Goal: Task Accomplishment & Management: Complete application form

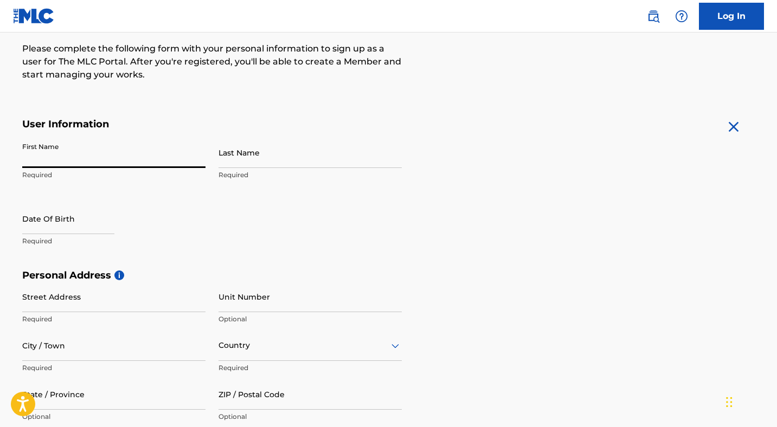
click at [134, 157] on input "First Name" at bounding box center [113, 152] width 183 height 31
type input "[PERSON_NAME]"
type input "[STREET_ADDRESS]"
type input "Hollywood"
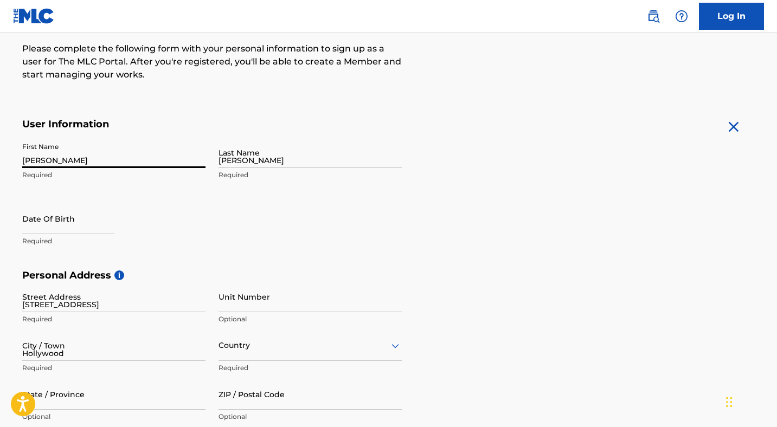
type input "[GEOGRAPHIC_DATA]"
type input "[US_STATE]"
type input "33020"
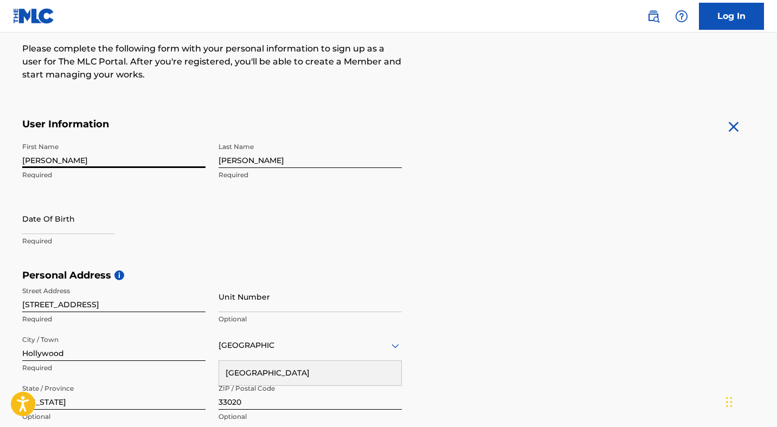
select select "7"
select select "2025"
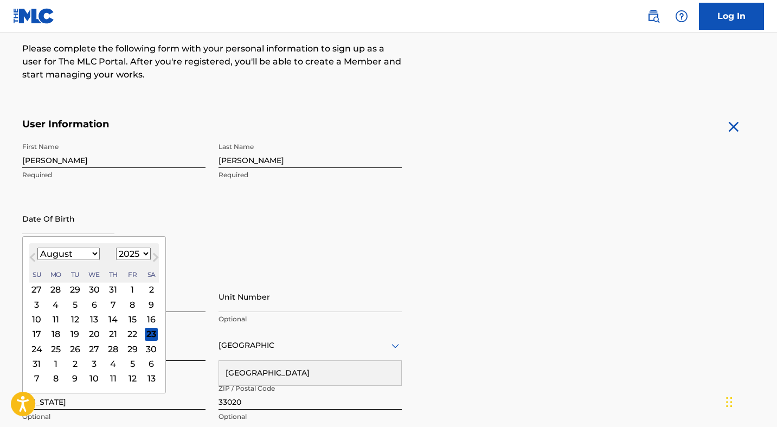
click at [63, 226] on input "text" at bounding box center [68, 218] width 92 height 31
click at [72, 256] on select "January February March April May June July August September October November De…" at bounding box center [68, 254] width 62 height 12
select select "11"
click at [37, 248] on select "January February March April May June July August September October November De…" at bounding box center [68, 254] width 62 height 12
click at [135, 257] on select "1899 1900 1901 1902 1903 1904 1905 1906 1907 1908 1909 1910 1911 1912 1913 1914…" at bounding box center [133, 254] width 35 height 12
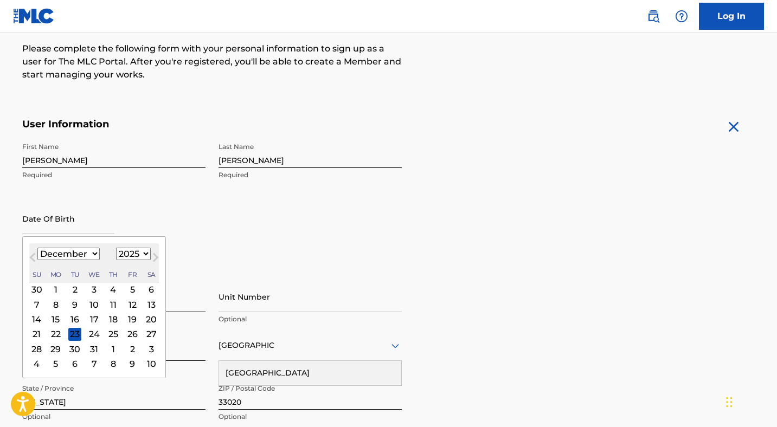
select select "1988"
click at [116, 248] on select "1899 1900 1901 1902 1903 1904 1905 1906 1907 1908 1909 1910 1911 1912 1913 1914…" at bounding box center [133, 254] width 35 height 12
click at [57, 301] on div "5" at bounding box center [55, 304] width 13 height 13
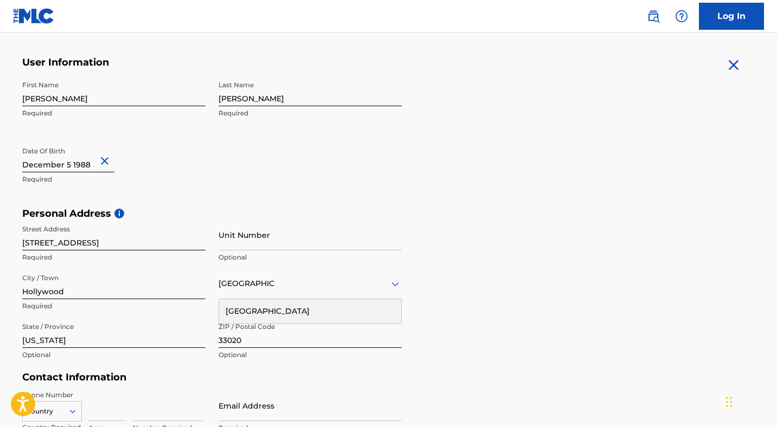
scroll to position [213, 0]
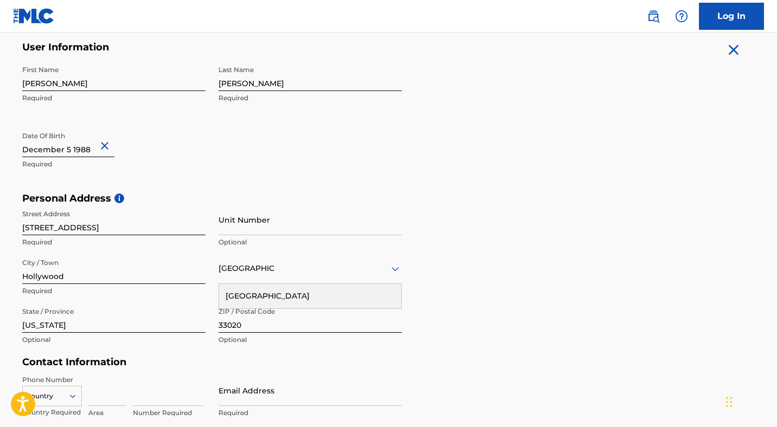
click at [257, 216] on input "Unit Number" at bounding box center [310, 219] width 183 height 31
type input "TH2"
click at [526, 275] on div "Personal Address i Street Address 2165 Van Buren St Required Unit Number TH2 Op…" at bounding box center [388, 275] width 733 height 164
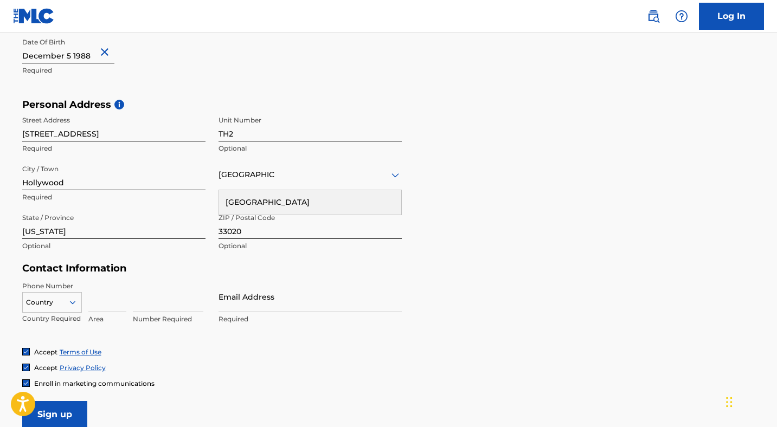
scroll to position [379, 0]
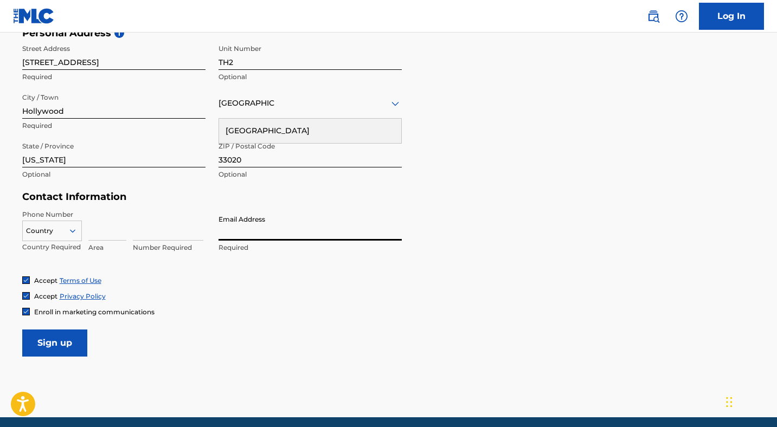
click at [238, 233] on input "Email Address" at bounding box center [310, 225] width 183 height 31
type input "[EMAIL_ADDRESS][DOMAIN_NAME]"
click at [152, 233] on input at bounding box center [168, 225] width 70 height 31
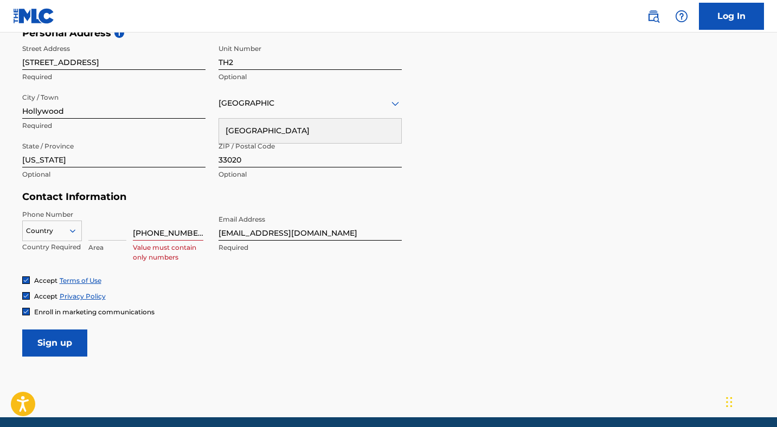
click at [236, 289] on div "Accept Terms of Use Accept Privacy Policy Enroll in marketing communications" at bounding box center [388, 296] width 733 height 41
click at [150, 227] on input "954-249-9248" at bounding box center [168, 225] width 70 height 31
type input "9542499248"
click at [27, 309] on img at bounding box center [26, 312] width 7 height 7
click at [52, 341] on input "Sign up" at bounding box center [54, 343] width 65 height 27
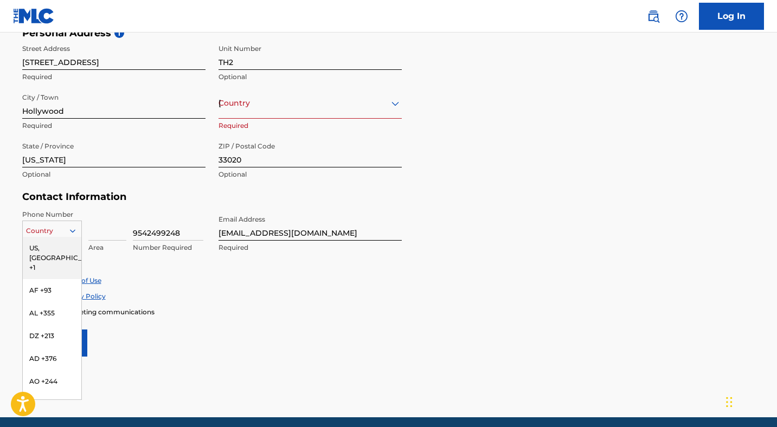
click at [67, 230] on div at bounding box center [52, 231] width 59 height 12
type input "us"
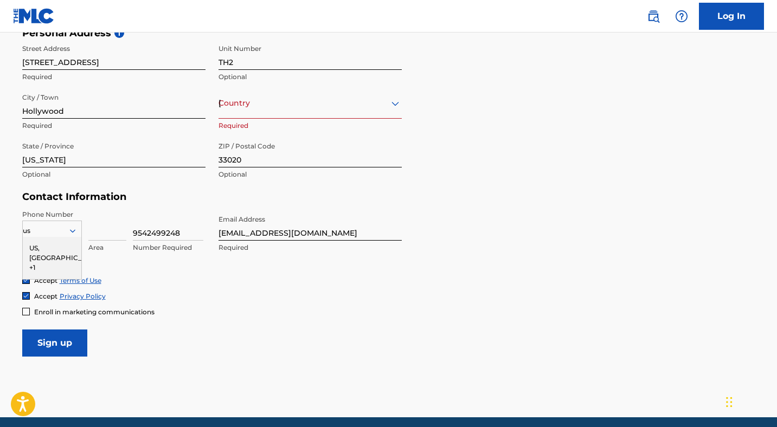
click at [41, 247] on div "US, [GEOGRAPHIC_DATA] +1" at bounding box center [52, 258] width 59 height 42
click at [53, 338] on input "Sign up" at bounding box center [54, 343] width 65 height 27
click at [89, 237] on input at bounding box center [107, 225] width 38 height 31
type input "954"
click at [149, 233] on input "9542499248" at bounding box center [168, 225] width 70 height 31
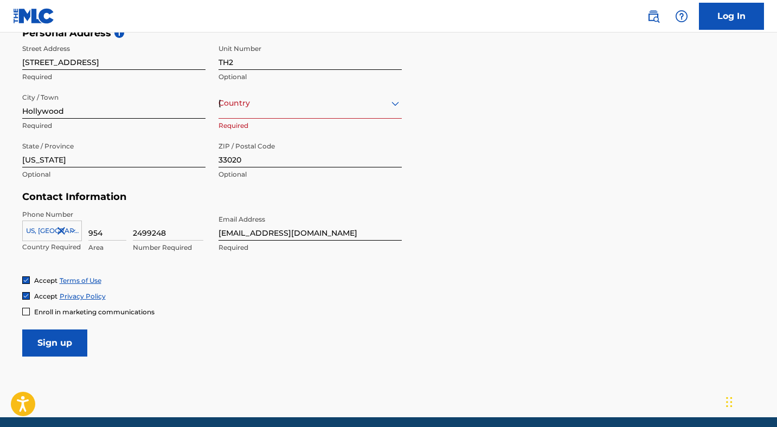
type input "2499248"
click at [63, 344] on input "Sign up" at bounding box center [54, 343] width 65 height 27
click at [255, 354] on form "User Information First Name Michael Required Last Name Barnett Required Date Of…" at bounding box center [388, 116] width 733 height 481
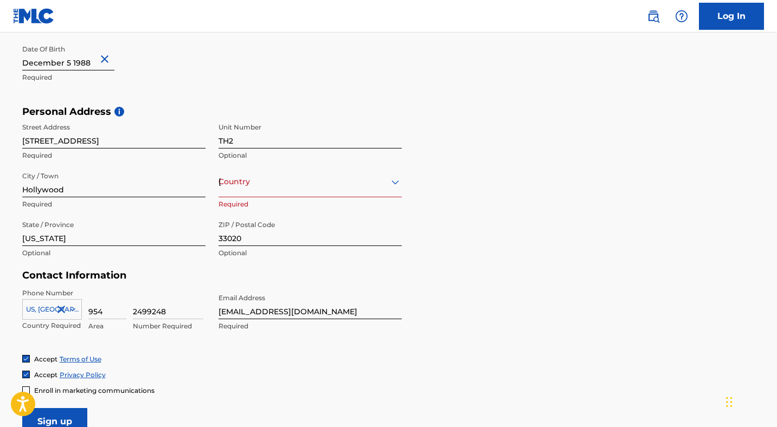
scroll to position [332, 0]
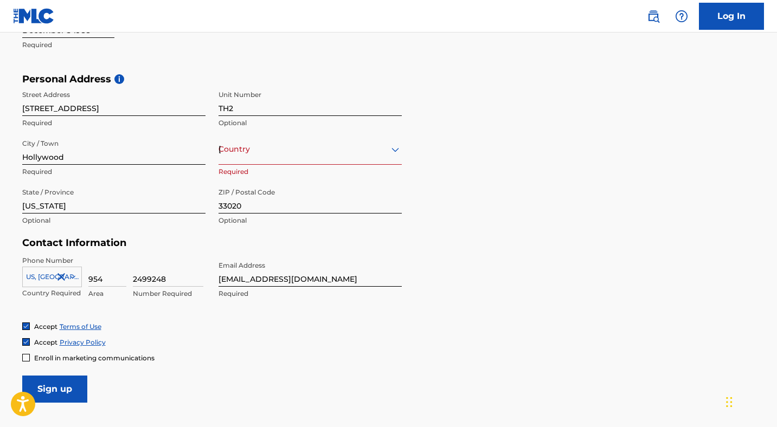
click at [101, 311] on div "Phone Number US, CA +1 Country Required 954 Area 2499248 Number Required Email …" at bounding box center [212, 289] width 380 height 66
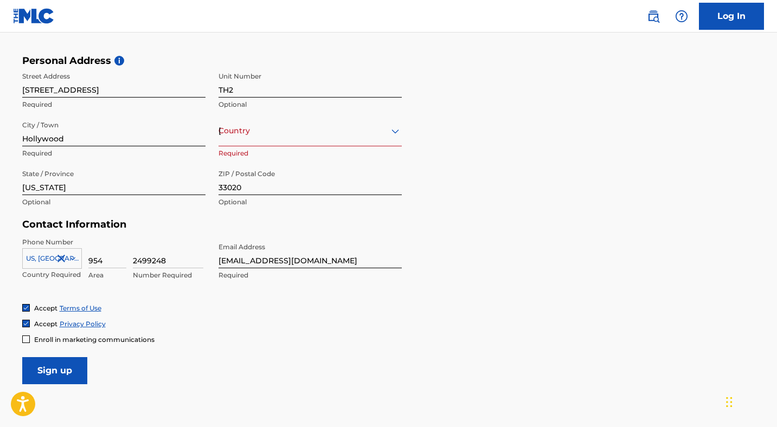
click at [72, 265] on div "US, [GEOGRAPHIC_DATA] +1" at bounding box center [52, 256] width 60 height 16
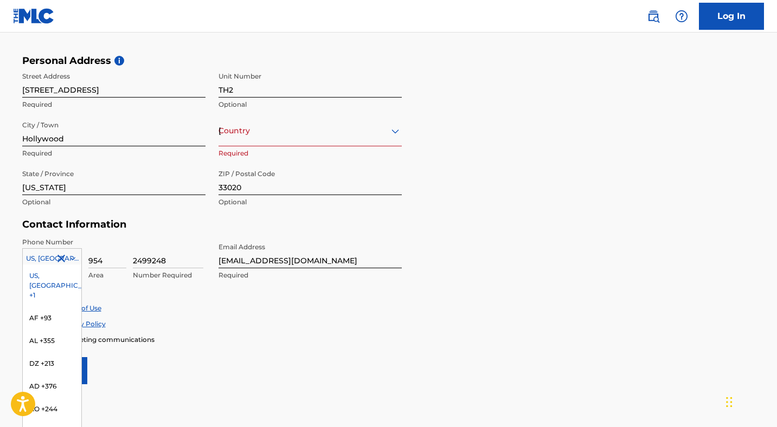
click at [45, 274] on div "US, [GEOGRAPHIC_DATA] +1" at bounding box center [52, 286] width 59 height 42
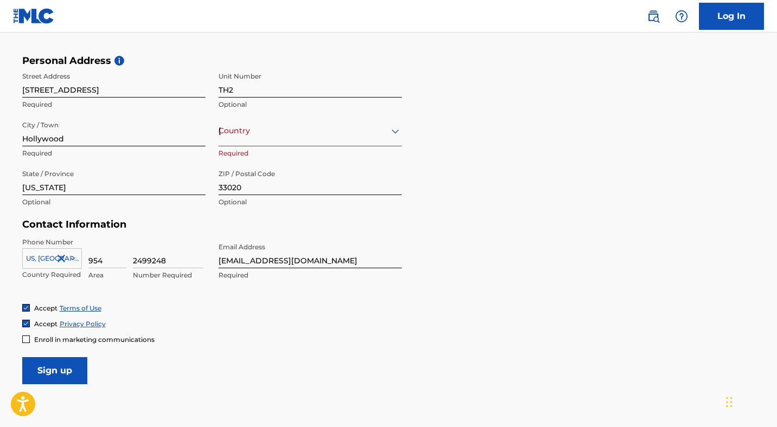
click at [62, 360] on input "Sign up" at bounding box center [54, 370] width 65 height 27
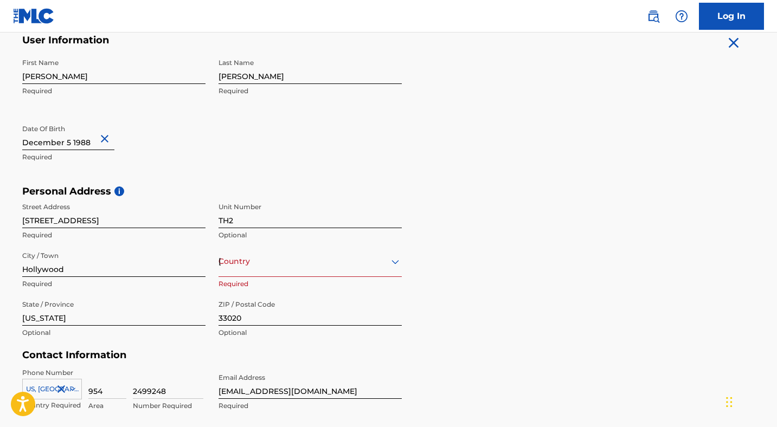
scroll to position [245, 0]
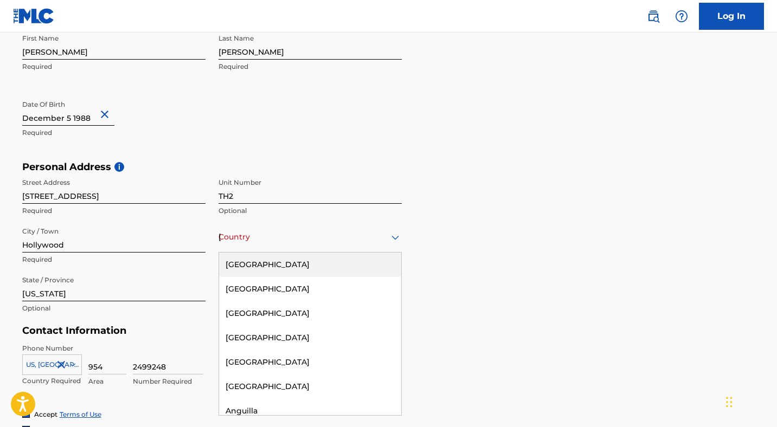
click at [247, 242] on div "[GEOGRAPHIC_DATA]" at bounding box center [310, 237] width 183 height 14
click at [253, 269] on div "[GEOGRAPHIC_DATA]" at bounding box center [310, 265] width 182 height 24
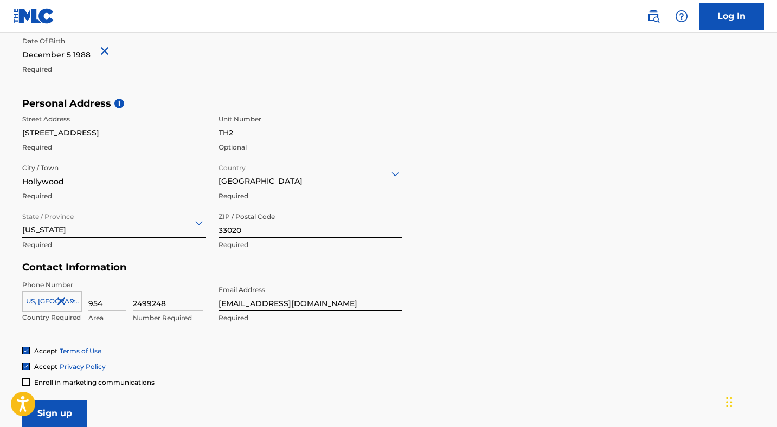
scroll to position [420, 0]
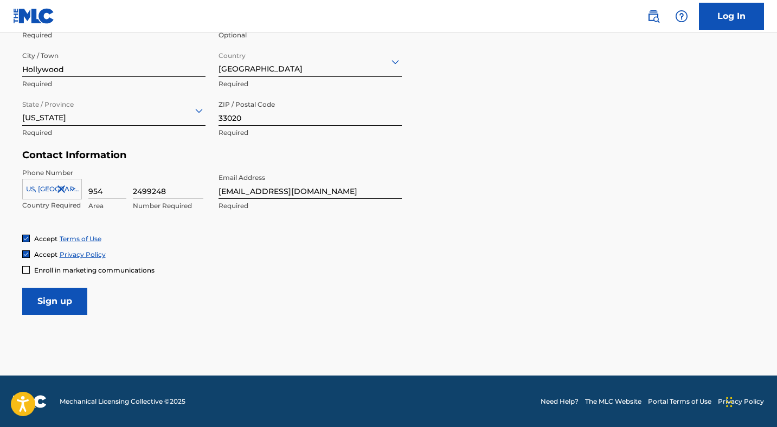
click at [59, 298] on input "Sign up" at bounding box center [54, 301] width 65 height 27
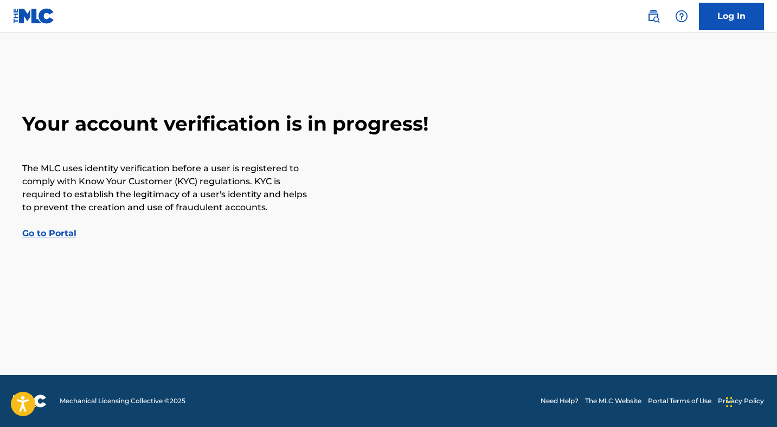
click at [59, 237] on link "Go to Portal" at bounding box center [49, 233] width 54 height 10
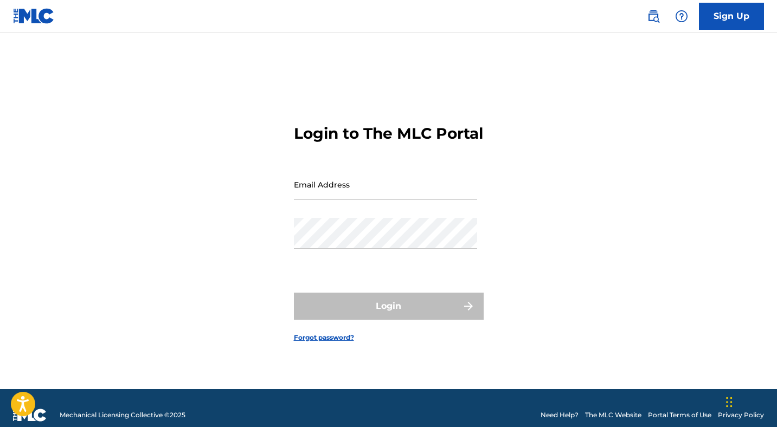
click at [328, 194] on input "Email Address" at bounding box center [385, 184] width 183 height 31
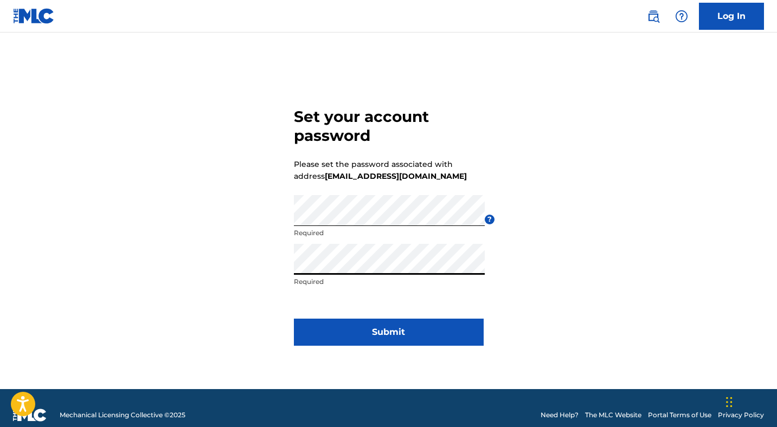
click at [445, 337] on button "Submit" at bounding box center [389, 332] width 190 height 27
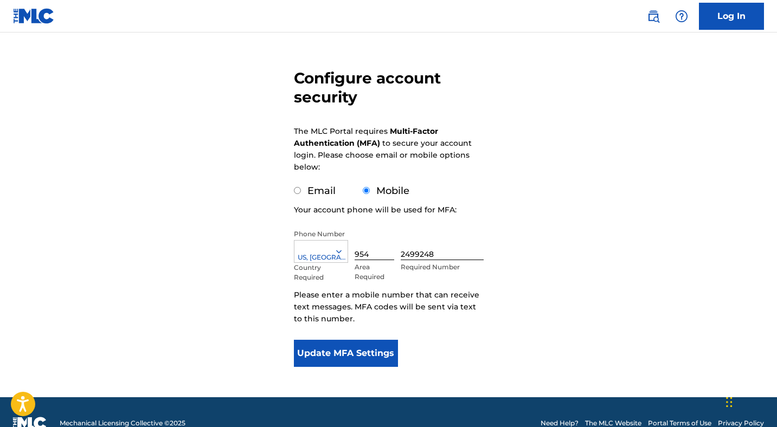
scroll to position [78, 0]
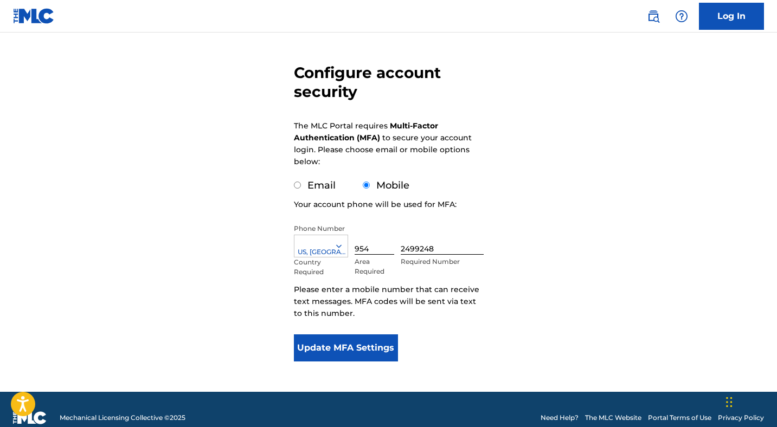
click at [363, 354] on button "Update MFA Settings" at bounding box center [346, 348] width 105 height 27
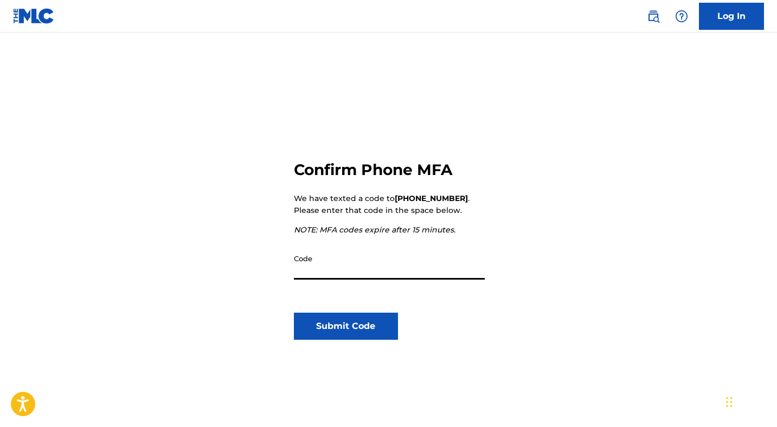
scroll to position [34, 0]
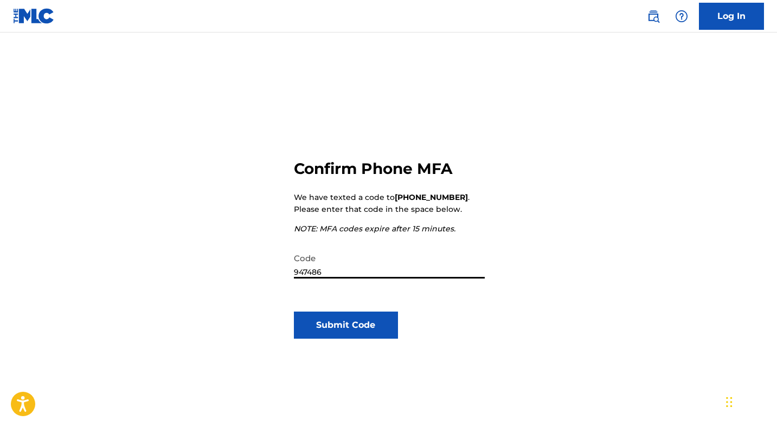
type input "947486"
click at [351, 325] on button "Submit Code" at bounding box center [346, 325] width 105 height 27
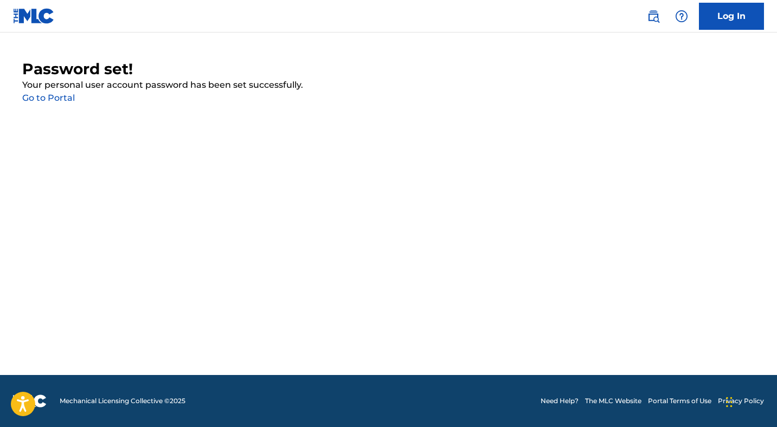
click at [57, 97] on link "Go to Portal" at bounding box center [48, 98] width 53 height 10
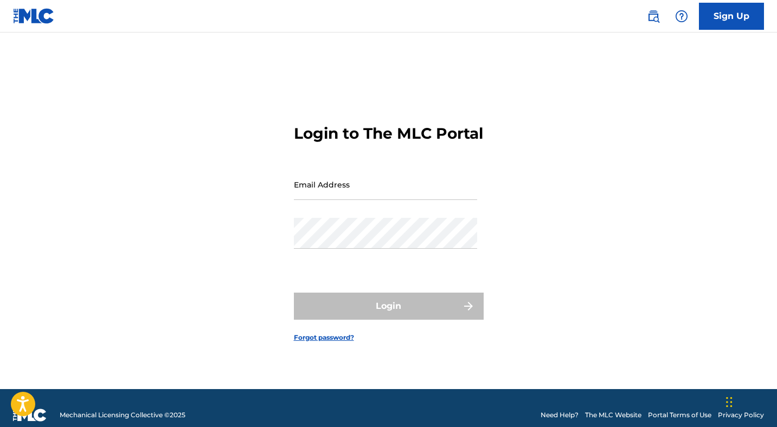
click at [331, 200] on input "Email Address" at bounding box center [385, 184] width 183 height 31
type input "[EMAIL_ADDRESS][DOMAIN_NAME]"
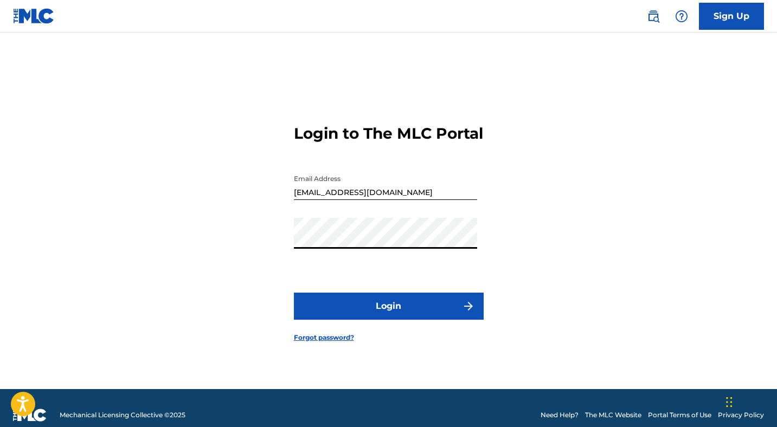
click at [777, 213] on html "Accessibility Screen-Reader Guide, Feedback, and Issue Reporting | New window S…" at bounding box center [388, 213] width 777 height 427
click at [236, 318] on div "Login to The MLC Portal Email Address [EMAIL_ADDRESS][DOMAIN_NAME] Password Log…" at bounding box center [388, 225] width 759 height 330
click at [371, 313] on button "Login" at bounding box center [389, 306] width 190 height 27
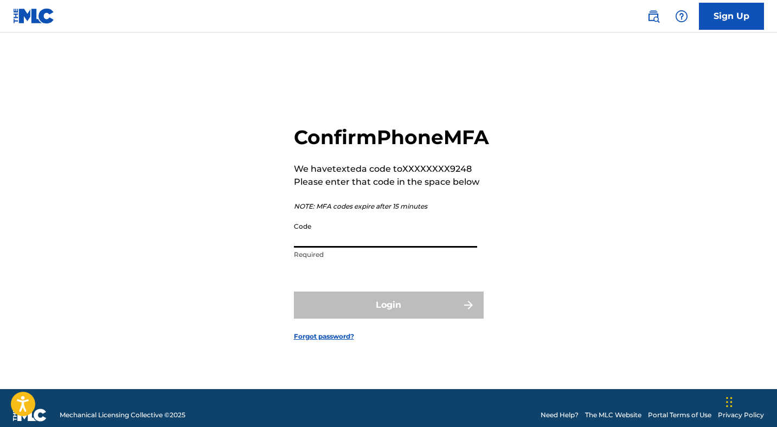
click at [341, 248] on input "Code" at bounding box center [385, 232] width 183 height 31
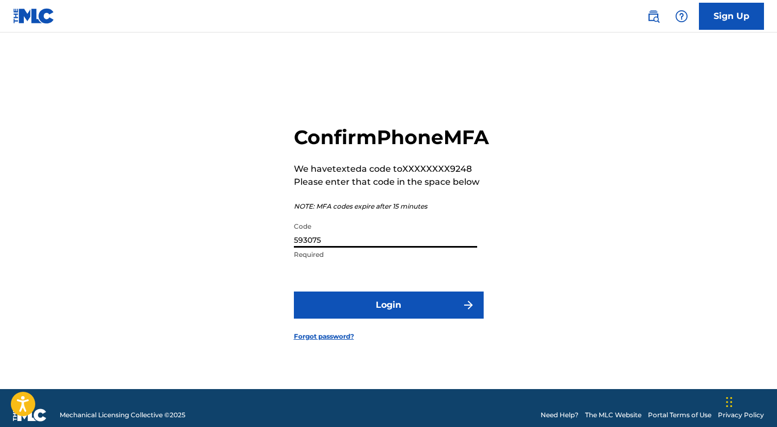
type input "593075"
click at [375, 317] on button "Login" at bounding box center [389, 305] width 190 height 27
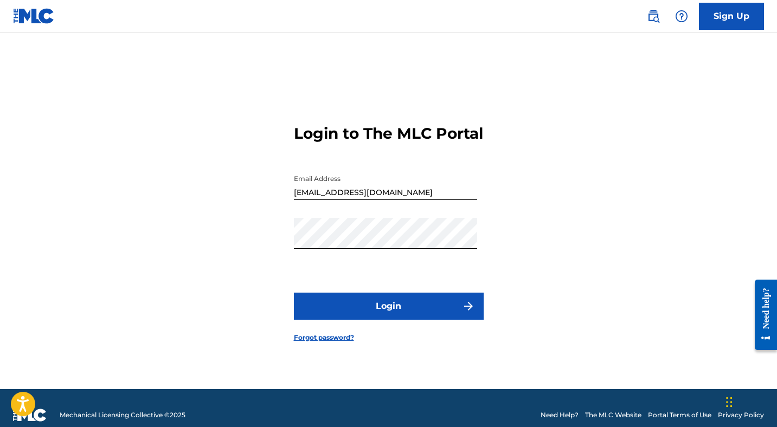
click at [371, 306] on button "Login" at bounding box center [389, 306] width 190 height 27
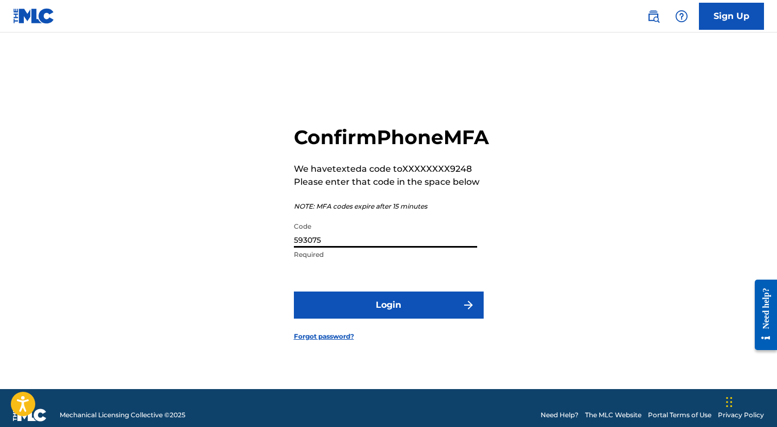
drag, startPoint x: 329, startPoint y: 252, endPoint x: 264, endPoint y: 248, distance: 64.6
click at [270, 251] on div "Confirm Phone MFA We have texted a code to XXXXXXXX9248 Please enter that code …" at bounding box center [388, 225] width 759 height 330
type input "908142"
click at [363, 319] on button "Login" at bounding box center [389, 305] width 190 height 27
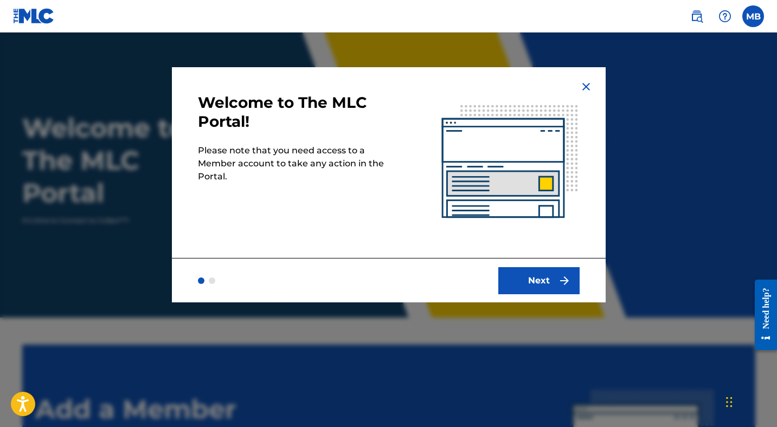
click at [549, 288] on button "Next" at bounding box center [538, 280] width 81 height 27
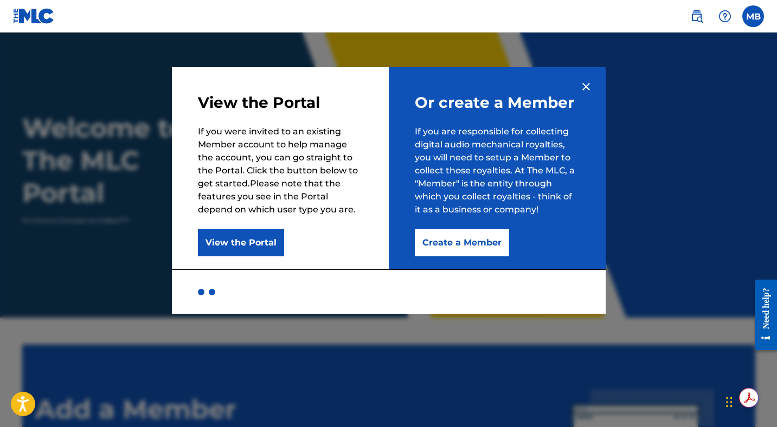
click at [451, 245] on button "Create a Member" at bounding box center [462, 242] width 94 height 27
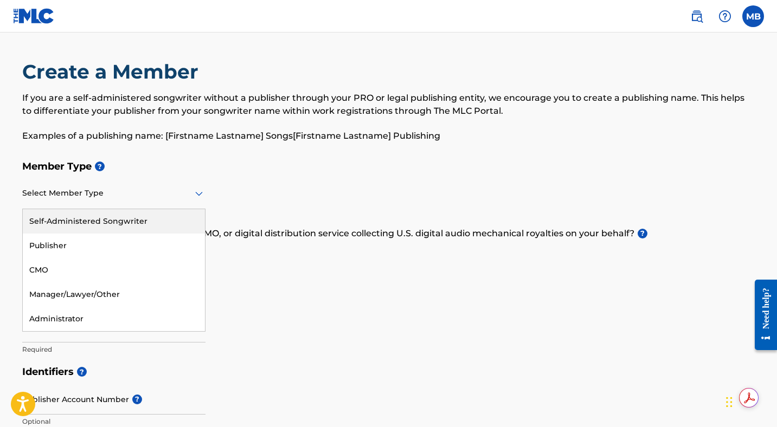
click at [114, 202] on div "Select Member Type" at bounding box center [113, 193] width 183 height 31
click at [92, 223] on div "Self-Administered Songwriter" at bounding box center [114, 221] width 182 height 24
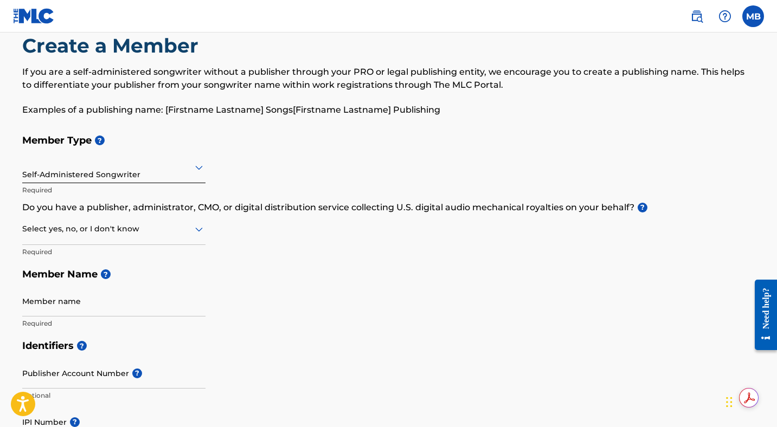
scroll to position [31, 0]
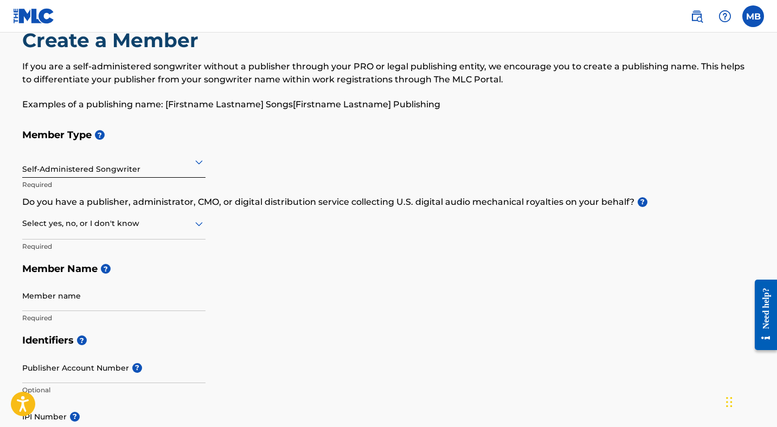
click at [194, 226] on icon at bounding box center [199, 223] width 13 height 13
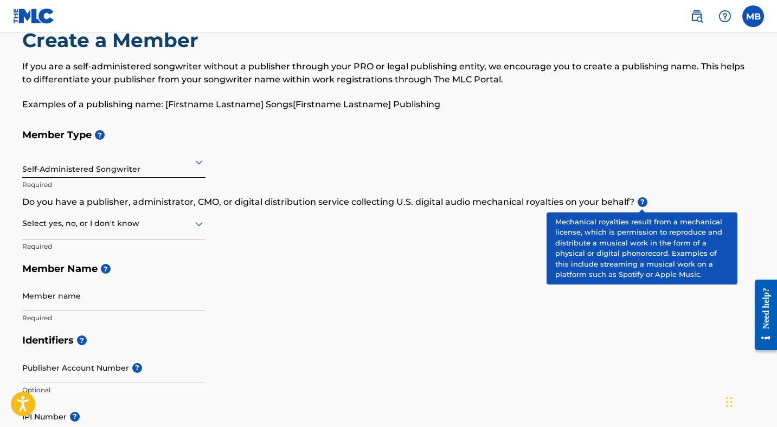
click at [644, 199] on span "?" at bounding box center [643, 202] width 10 height 10
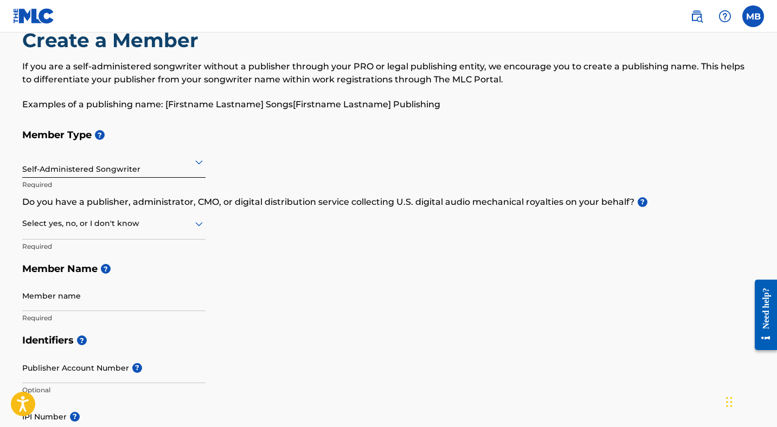
click at [197, 226] on icon at bounding box center [199, 224] width 8 height 4
click at [65, 245] on div "Yes" at bounding box center [114, 252] width 182 height 24
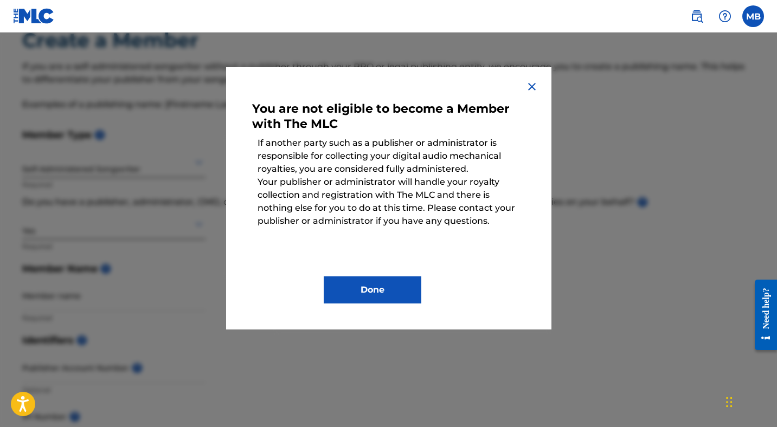
click at [533, 84] on img at bounding box center [531, 86] width 13 height 13
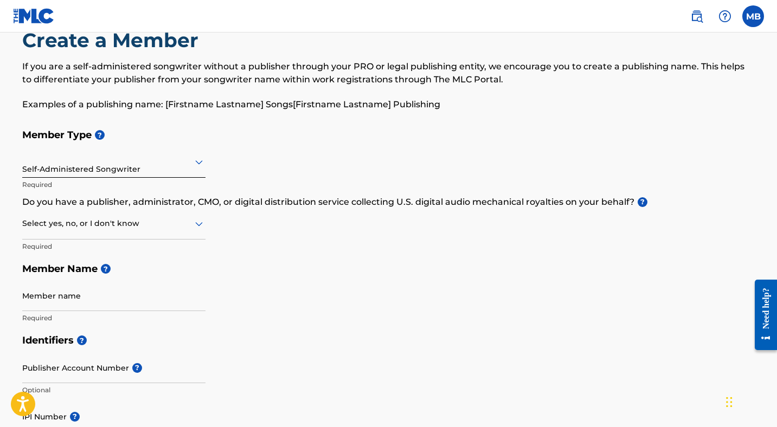
click at [179, 221] on div at bounding box center [113, 224] width 183 height 14
click at [46, 283] on div "No" at bounding box center [114, 276] width 182 height 24
click at [81, 309] on input "Member name" at bounding box center [113, 295] width 183 height 31
type input "[PERSON_NAME]"
type input "[STREET_ADDRESS]"
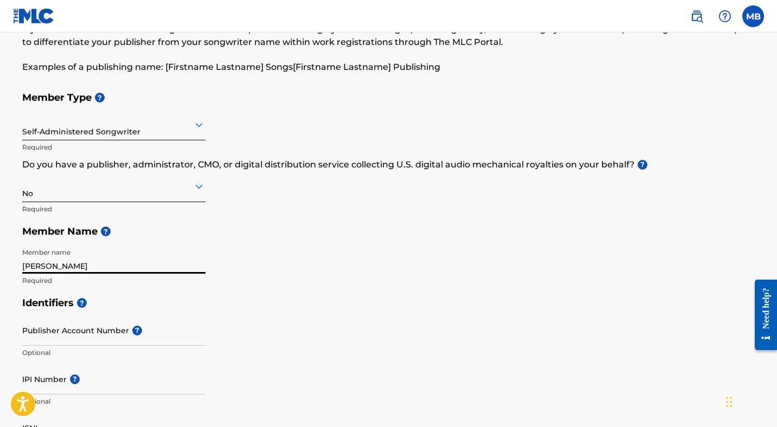
scroll to position [127, 0]
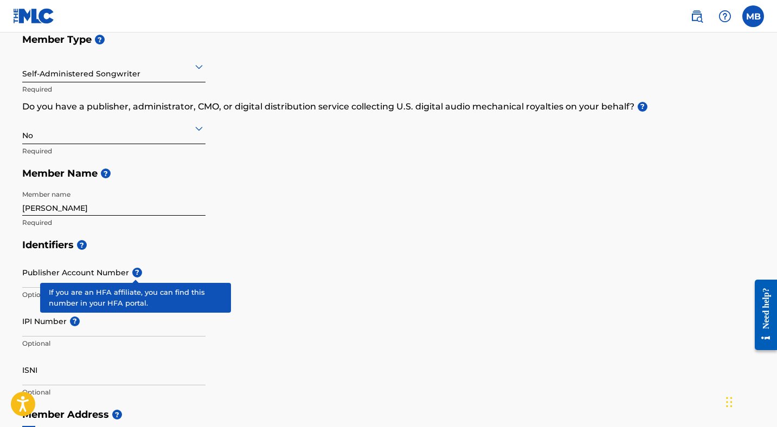
click at [134, 277] on span "?" at bounding box center [137, 273] width 10 height 10
click at [134, 277] on input "Publisher Account Number ?" at bounding box center [113, 272] width 183 height 31
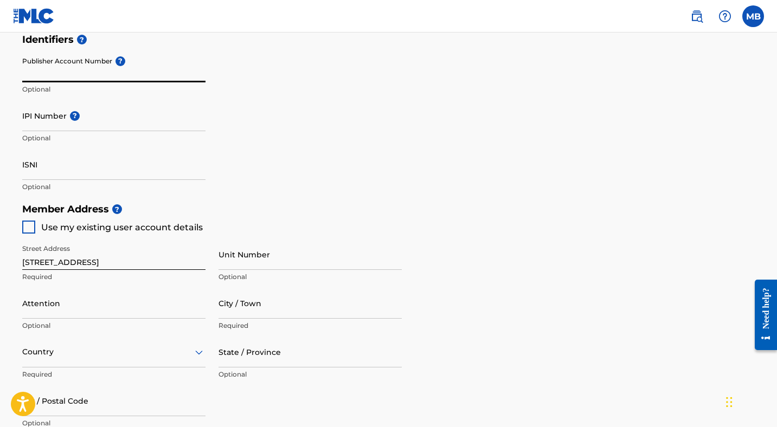
scroll to position [362, 0]
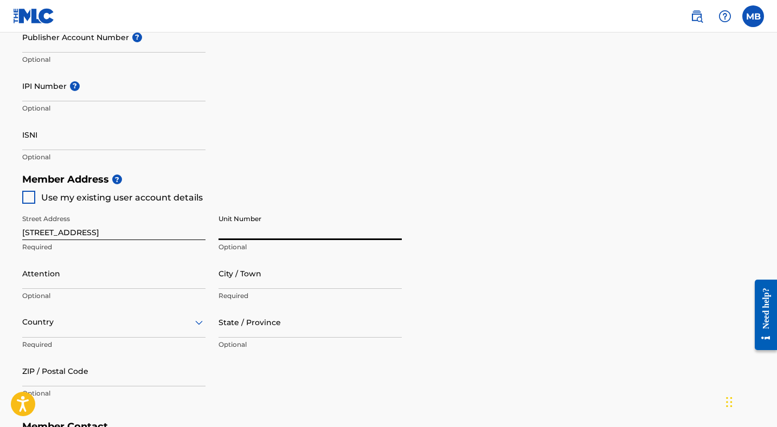
click at [253, 236] on input "Unit Number" at bounding box center [310, 224] width 183 height 31
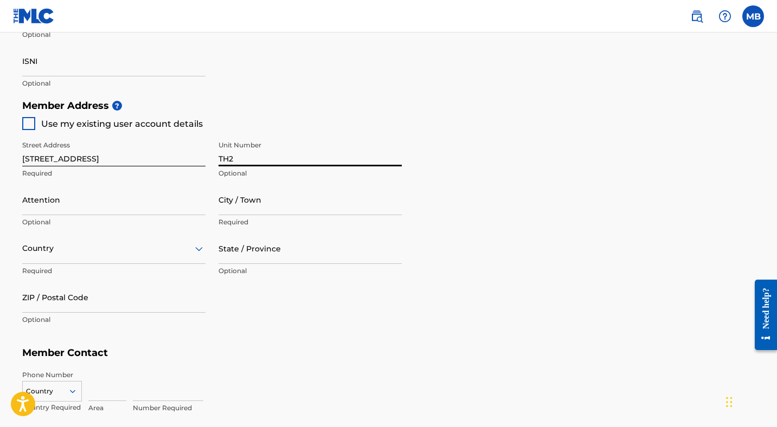
scroll to position [438, 0]
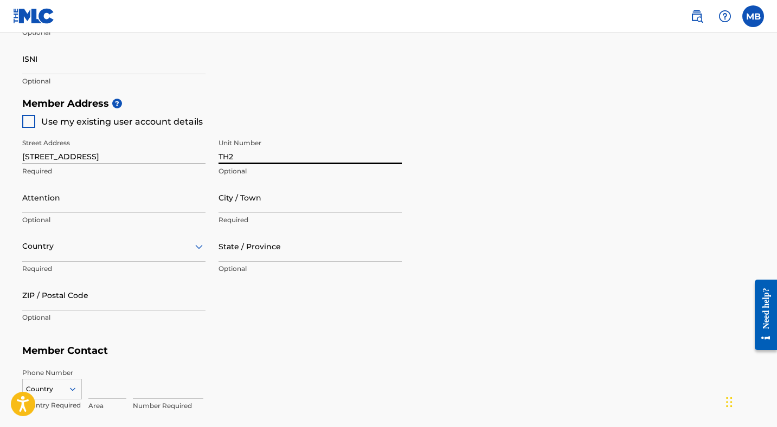
type input "TH2"
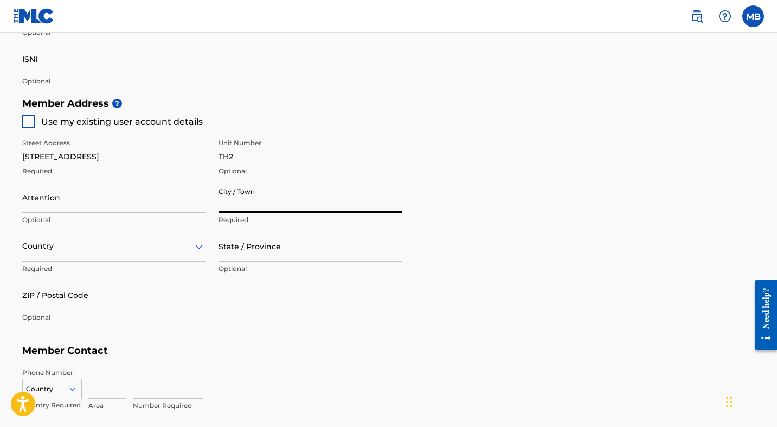
click at [302, 212] on input "City / Town" at bounding box center [310, 197] width 183 height 31
type input "Hollywood"
type input "[PERSON_NAME]"
type input "[GEOGRAPHIC_DATA]"
type input "[US_STATE]"
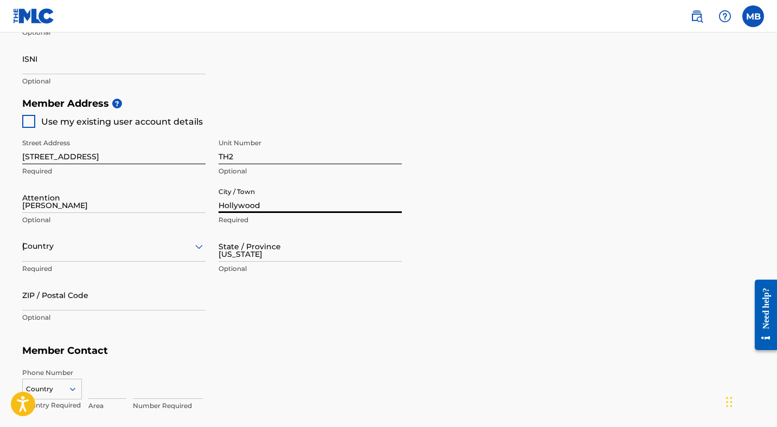
type input "33020"
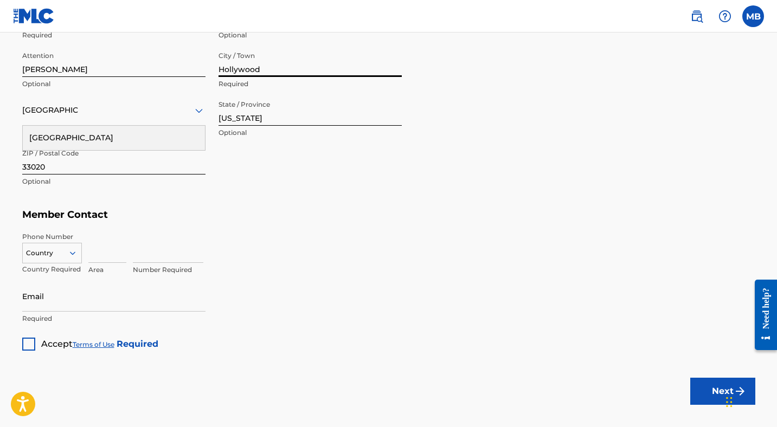
scroll to position [631, 0]
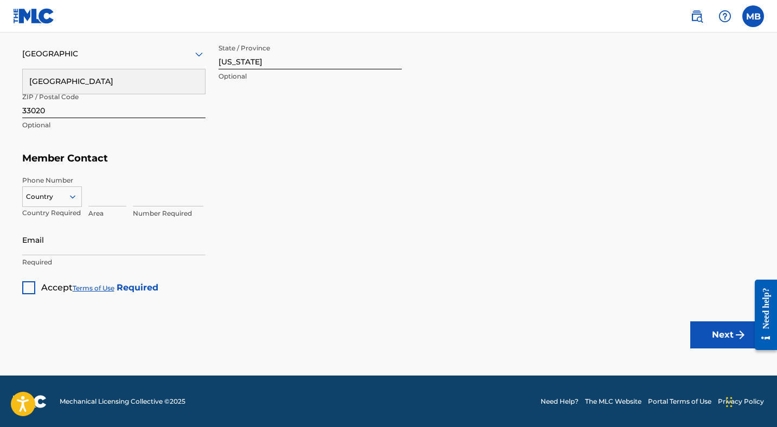
click at [75, 246] on input "Email" at bounding box center [113, 240] width 183 height 31
type input "[EMAIL_ADDRESS][DOMAIN_NAME]"
click at [78, 203] on div "Country" at bounding box center [52, 195] width 60 height 16
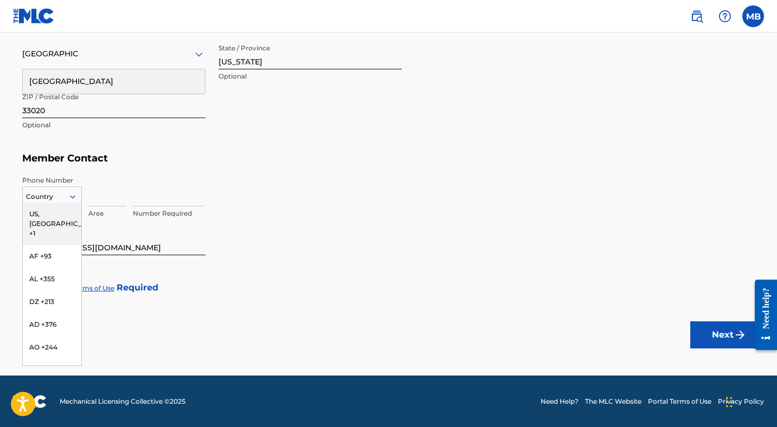
click at [58, 215] on div "US, [GEOGRAPHIC_DATA] +1" at bounding box center [52, 224] width 59 height 42
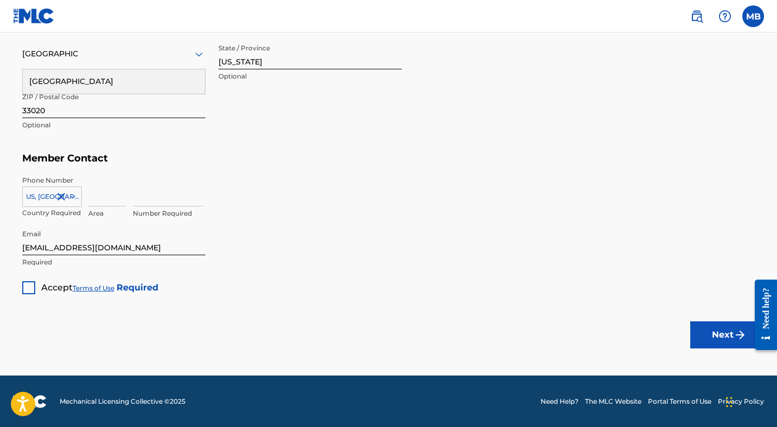
click at [98, 196] on input at bounding box center [107, 191] width 38 height 31
type input "1"
click at [158, 196] on input at bounding box center [168, 191] width 70 height 31
click at [101, 206] on input "1" at bounding box center [107, 191] width 38 height 31
type input "954"
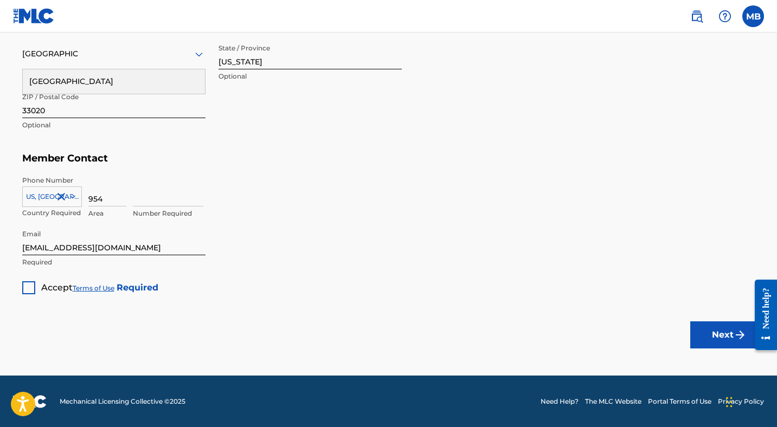
click at [151, 200] on input at bounding box center [168, 191] width 70 height 31
type input "2499248"
click at [140, 247] on input "[EMAIL_ADDRESS][DOMAIN_NAME]" at bounding box center [113, 240] width 183 height 31
drag, startPoint x: 143, startPoint y: 248, endPoint x: 0, endPoint y: 233, distance: 143.4
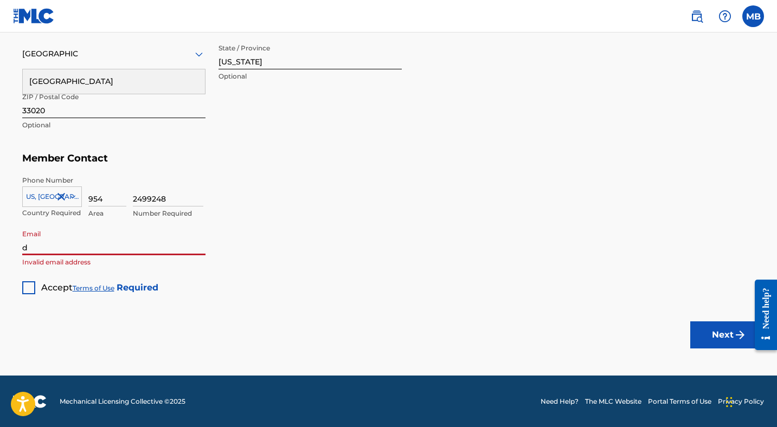
type input "[EMAIL_ADDRESS][DOMAIN_NAME]"
click at [27, 285] on div at bounding box center [28, 287] width 13 height 13
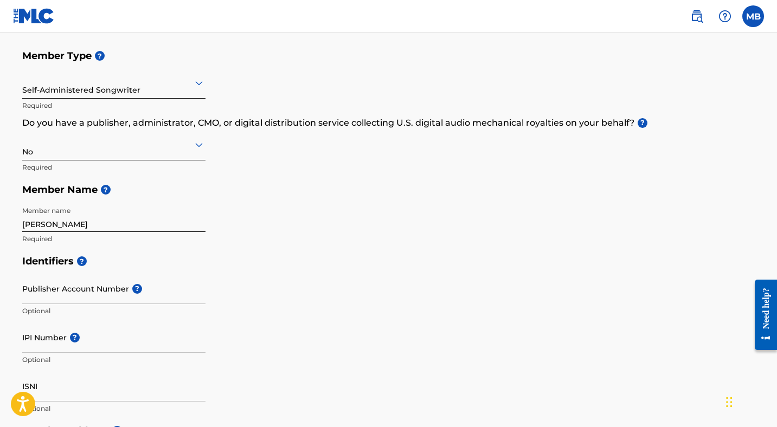
scroll to position [136, 0]
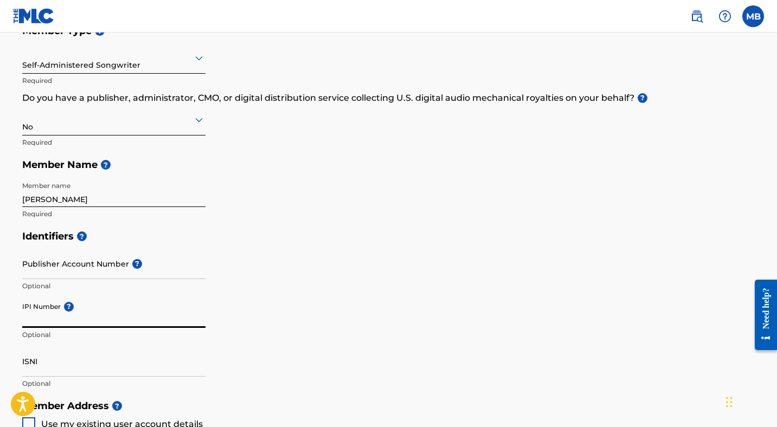
click at [44, 320] on input "IPI Number ?" at bounding box center [113, 312] width 183 height 31
paste input "584106255"
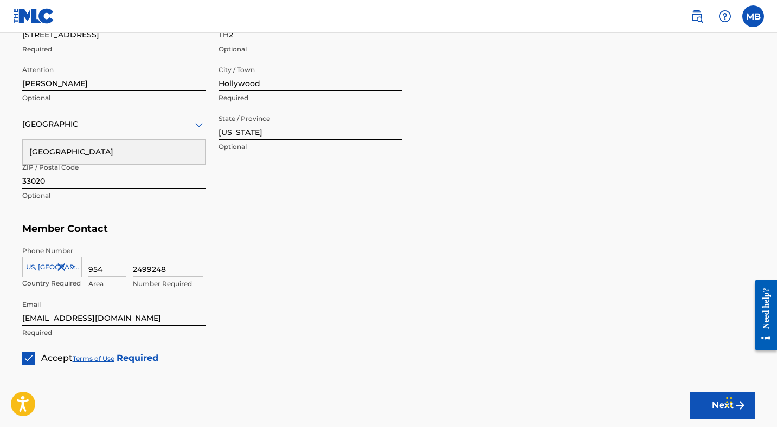
scroll to position [631, 0]
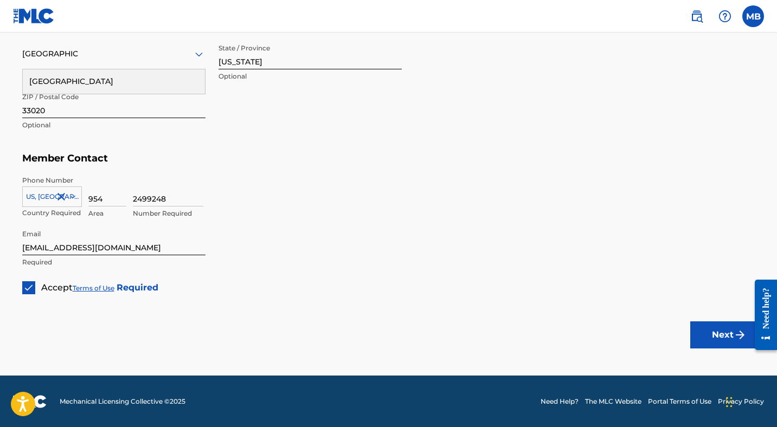
type input "584106255"
click at [718, 333] on button "Next" at bounding box center [722, 335] width 65 height 27
click at [714, 332] on button "Next" at bounding box center [722, 335] width 65 height 27
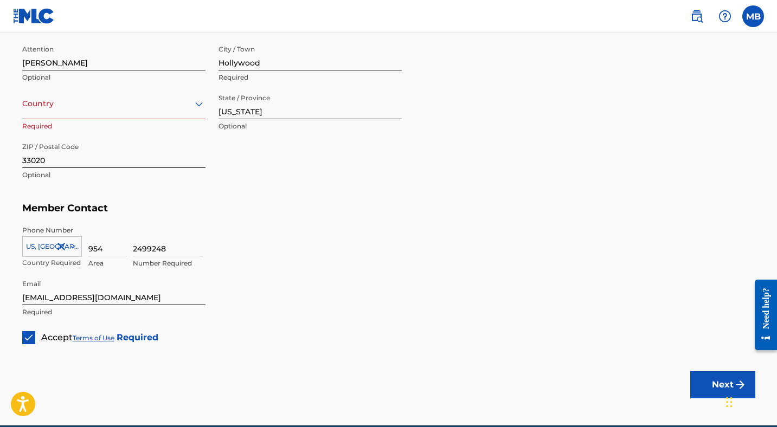
scroll to position [536, 0]
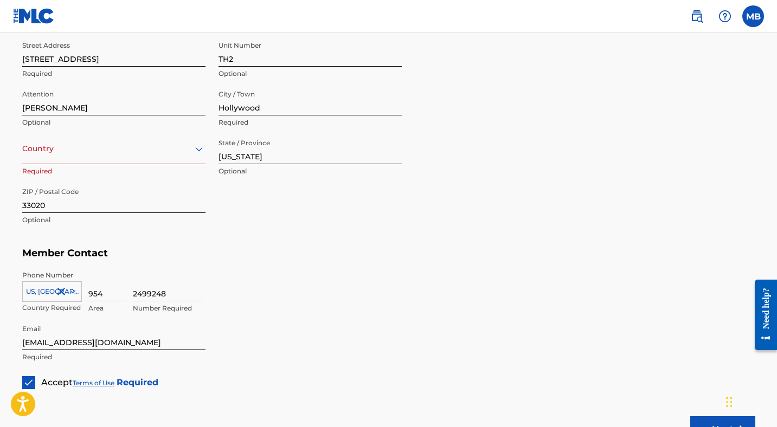
click at [196, 143] on icon at bounding box center [199, 149] width 13 height 13
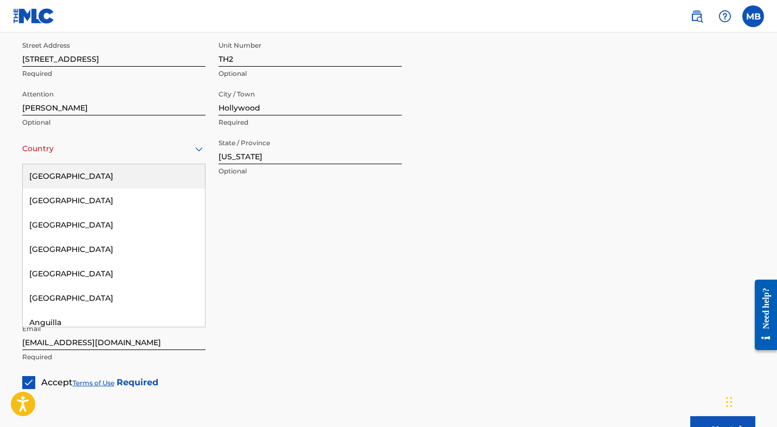
click at [116, 174] on div "[GEOGRAPHIC_DATA]" at bounding box center [114, 176] width 182 height 24
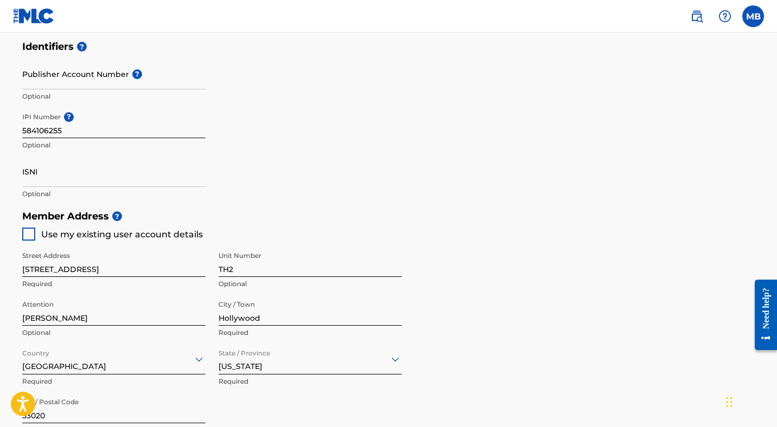
scroll to position [631, 0]
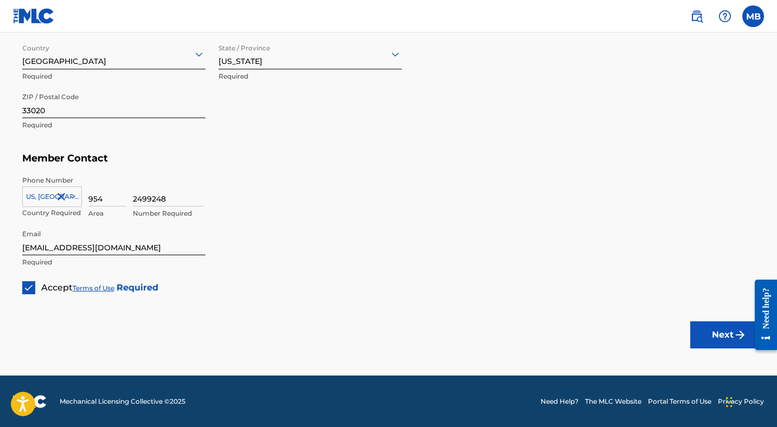
click at [728, 332] on button "Next" at bounding box center [722, 335] width 65 height 27
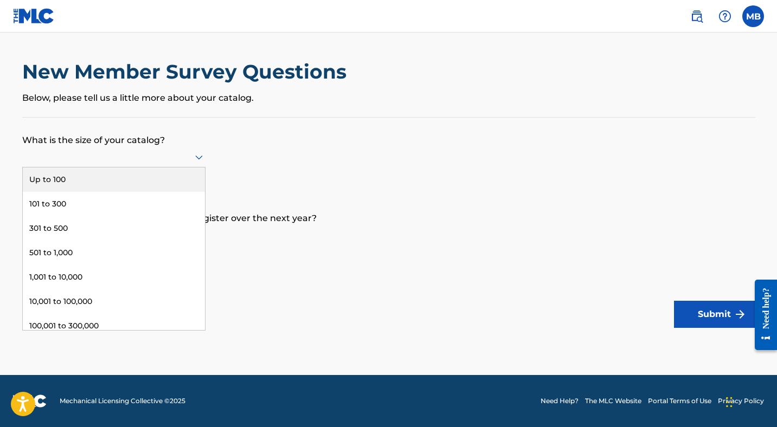
click at [195, 156] on icon at bounding box center [199, 158] width 8 height 4
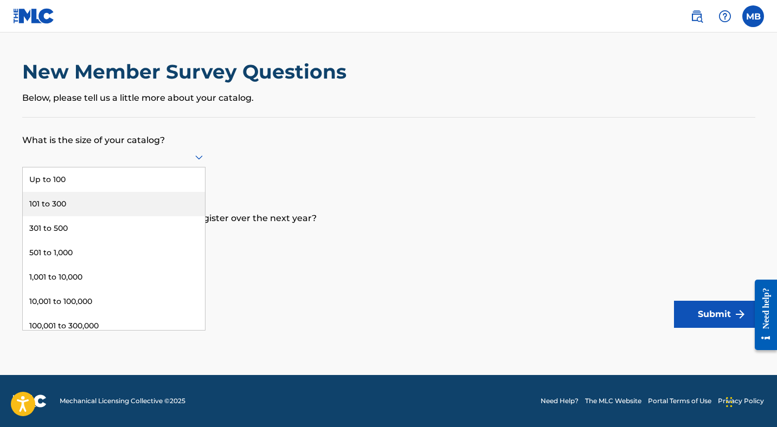
click at [73, 206] on div "101 to 300" at bounding box center [114, 204] width 182 height 24
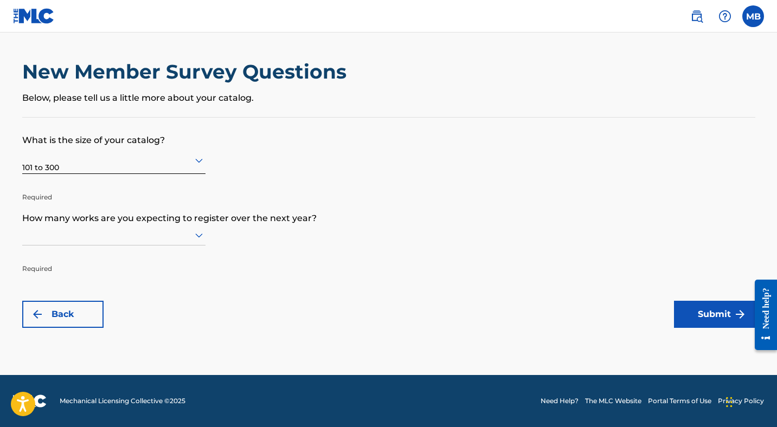
click at [204, 232] on icon at bounding box center [199, 235] width 13 height 13
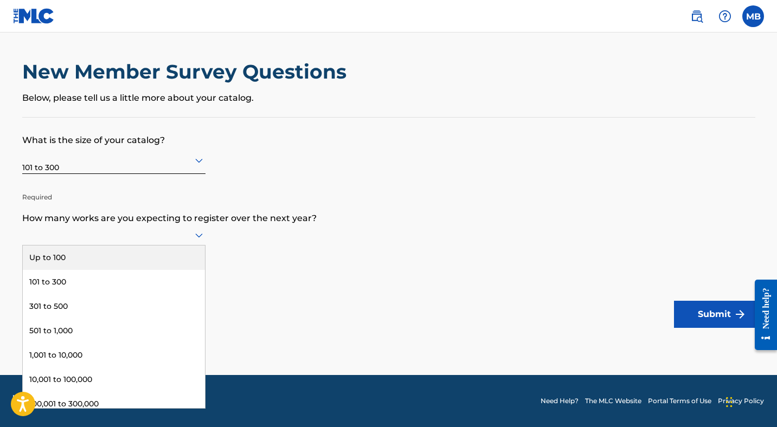
click at [110, 255] on div "Up to 100" at bounding box center [114, 258] width 182 height 24
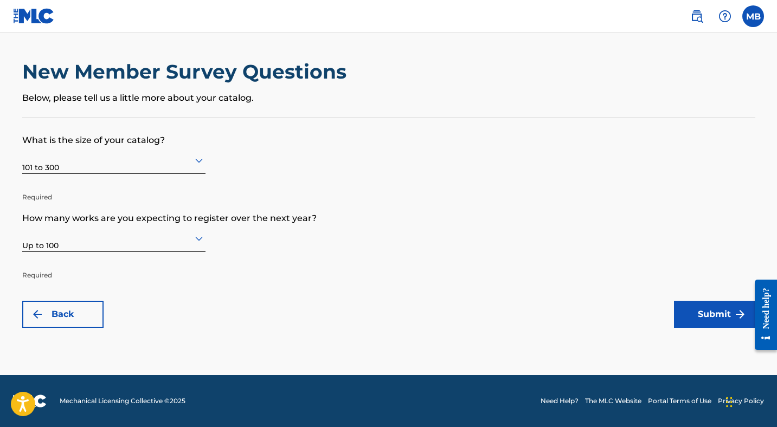
click at [706, 324] on button "Submit" at bounding box center [714, 314] width 81 height 27
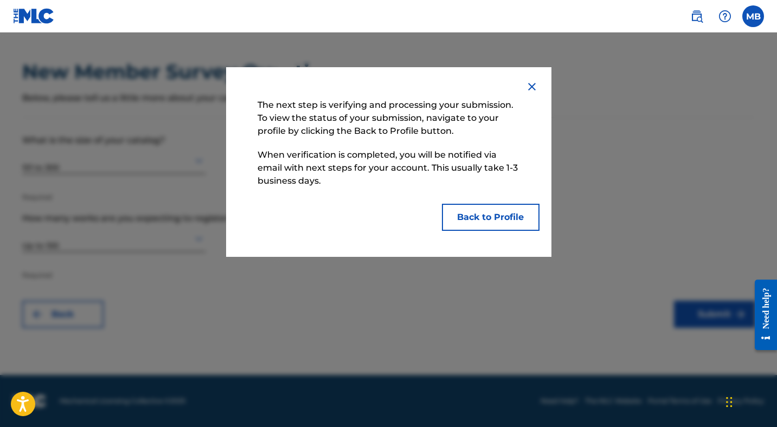
click at [485, 208] on button "Back to Profile" at bounding box center [491, 217] width 98 height 27
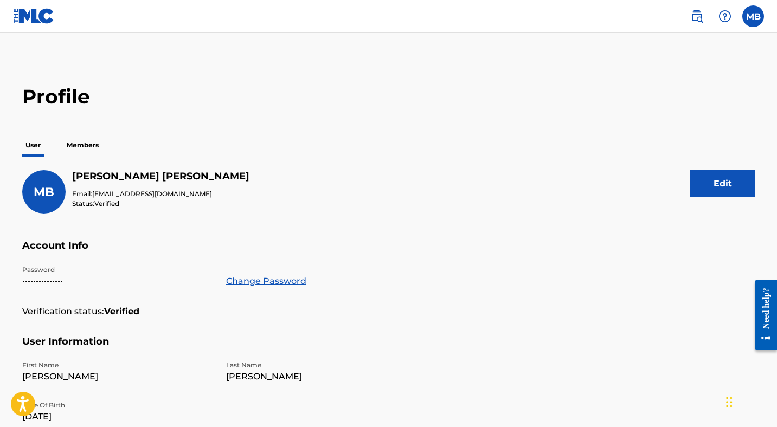
click at [40, 15] on img at bounding box center [34, 16] width 42 height 16
